Goal: Task Accomplishment & Management: Use online tool/utility

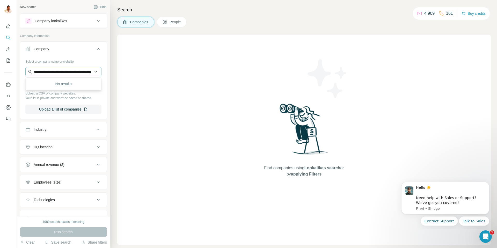
click at [57, 73] on input "**********" at bounding box center [63, 71] width 76 height 9
type input "**********"
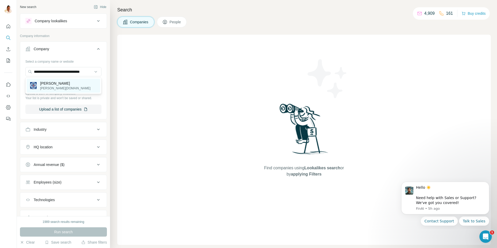
click at [57, 84] on p "Niles-Simmons" at bounding box center [65, 83] width 51 height 5
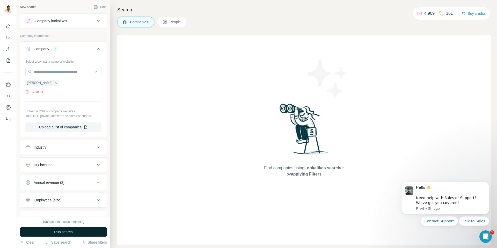
click at [69, 231] on span "Run search" at bounding box center [63, 232] width 19 height 5
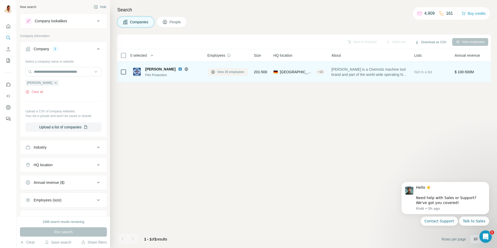
click at [224, 70] on span "View 26 employees" at bounding box center [230, 72] width 27 height 5
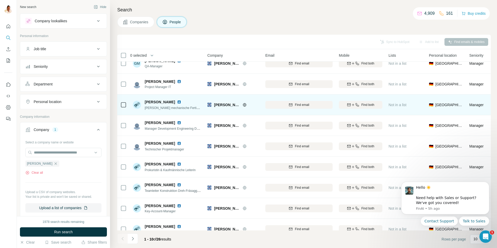
scroll to position [38, 0]
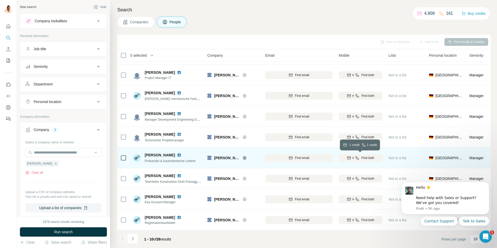
click at [358, 157] on icon "button" at bounding box center [357, 158] width 4 height 4
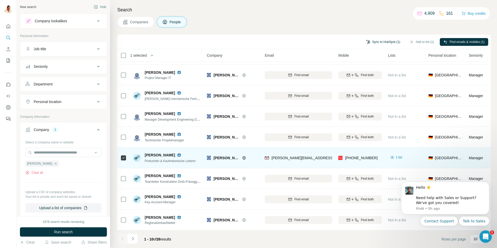
click at [374, 43] on button "Sync to HubSpot (1)" at bounding box center [383, 42] width 41 height 8
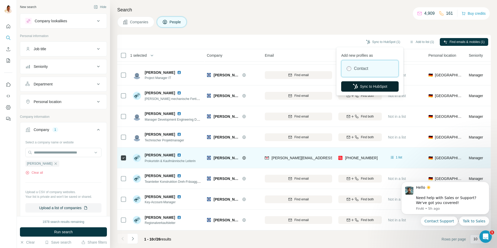
click at [366, 85] on button "Sync to HubSpot" at bounding box center [370, 86] width 58 height 10
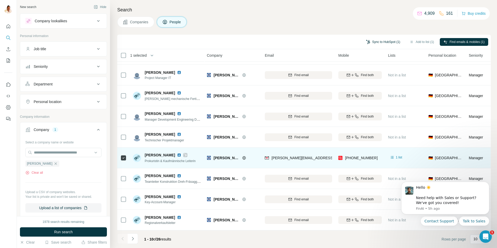
drag, startPoint x: 392, startPoint y: 44, endPoint x: 387, endPoint y: 45, distance: 5.3
click at [392, 44] on button "Sync to HubSpot (1)" at bounding box center [383, 42] width 41 height 8
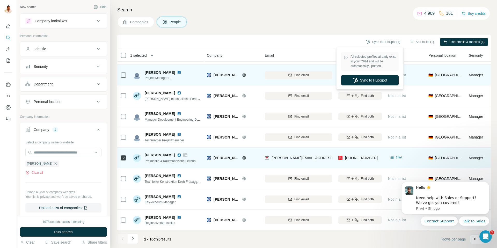
click at [373, 82] on button "Sync to HubSpot" at bounding box center [370, 80] width 58 height 10
